Goal: Information Seeking & Learning: Check status

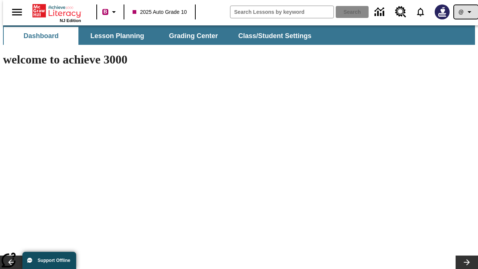
click at [465, 12] on icon "Profile/Settings" at bounding box center [469, 11] width 9 height 9
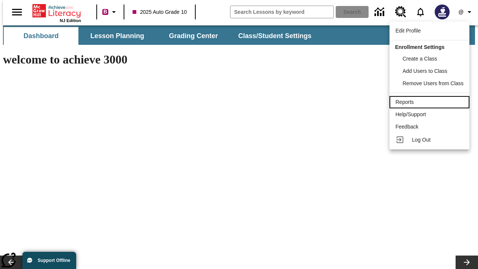
click at [431, 102] on div "Reports" at bounding box center [430, 102] width 68 height 8
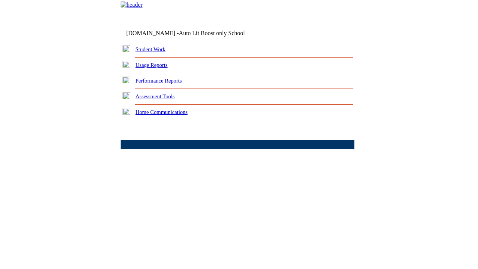
click at [166, 84] on link "Performance Reports" at bounding box center [159, 81] width 46 height 6
click at [0, 0] on link "How are my students performing on standards?" at bounding box center [0, 0] width 0 height 0
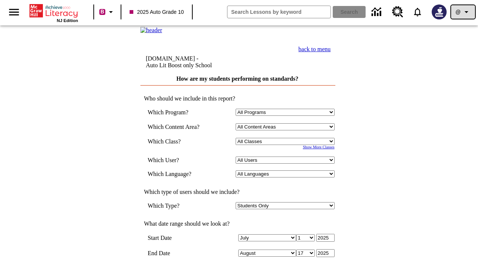
click at [463, 12] on icon "Profile/Settings" at bounding box center [466, 11] width 9 height 9
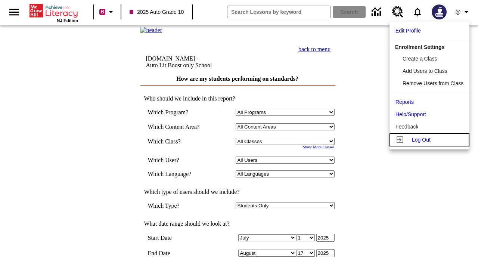
click at [431, 140] on span "Log Out" at bounding box center [421, 140] width 19 height 6
